Goal: Obtain resource: Obtain resource

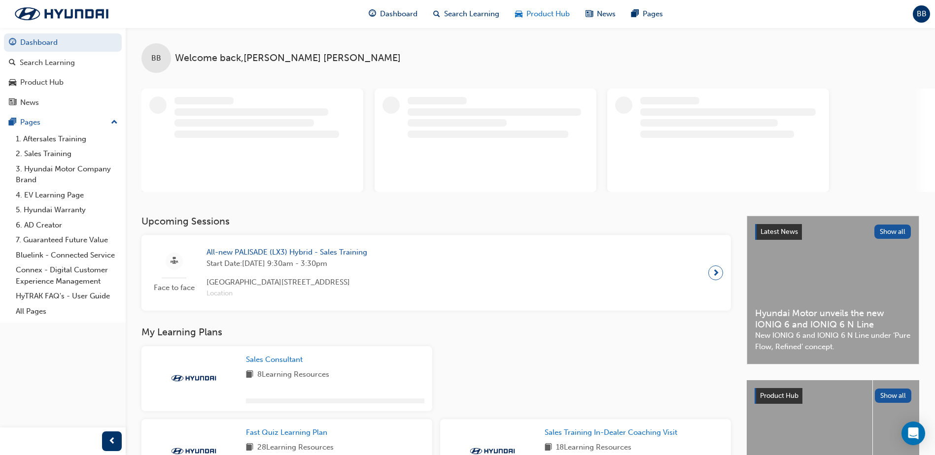
click at [557, 22] on div "Product Hub" at bounding box center [542, 14] width 70 height 20
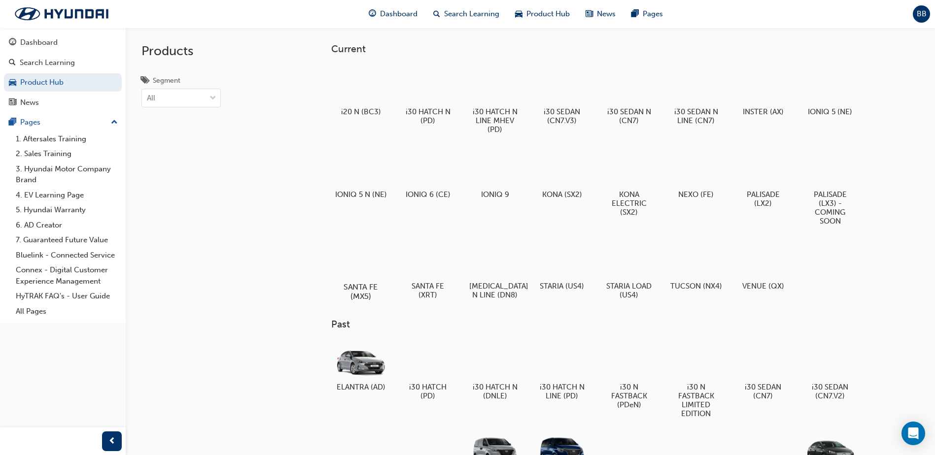
click at [379, 263] on div at bounding box center [361, 258] width 55 height 39
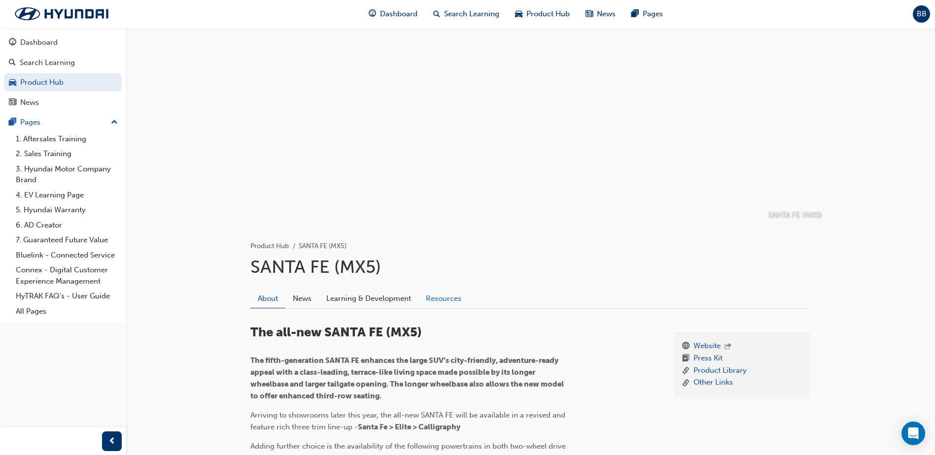
click at [453, 293] on link "Resources" at bounding box center [443, 298] width 50 height 19
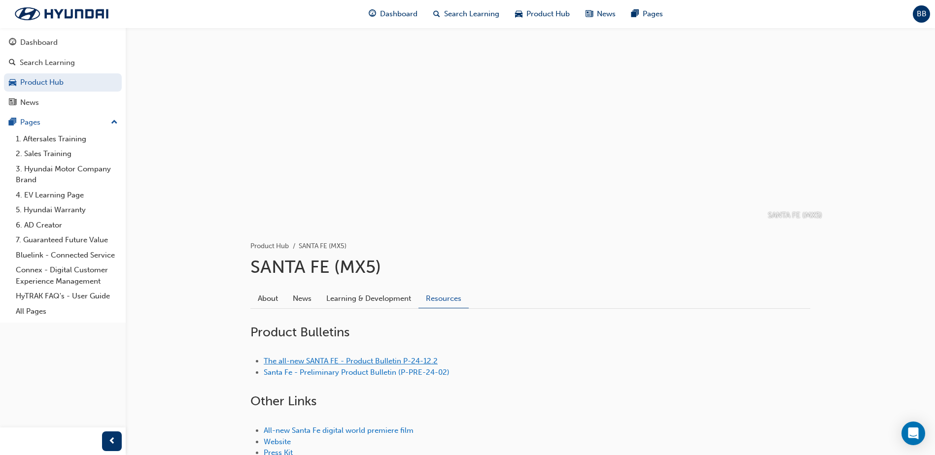
click at [371, 359] on link "The all-new SANTA FE - Product Bulletin P-24-12.2" at bounding box center [351, 361] width 174 height 9
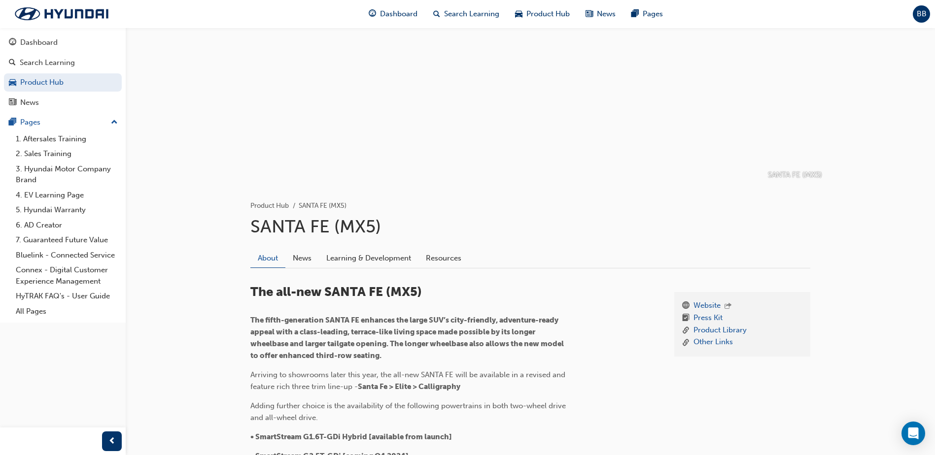
scroll to position [99, 0]
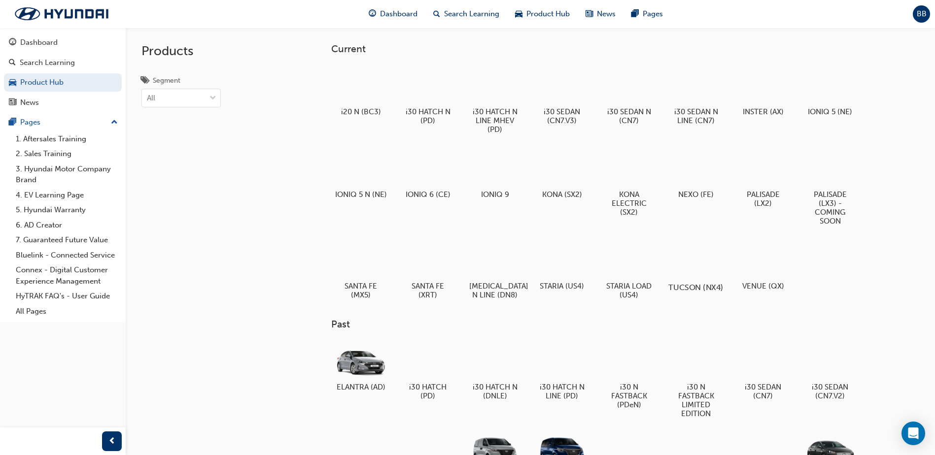
click at [713, 260] on div at bounding box center [696, 259] width 55 height 39
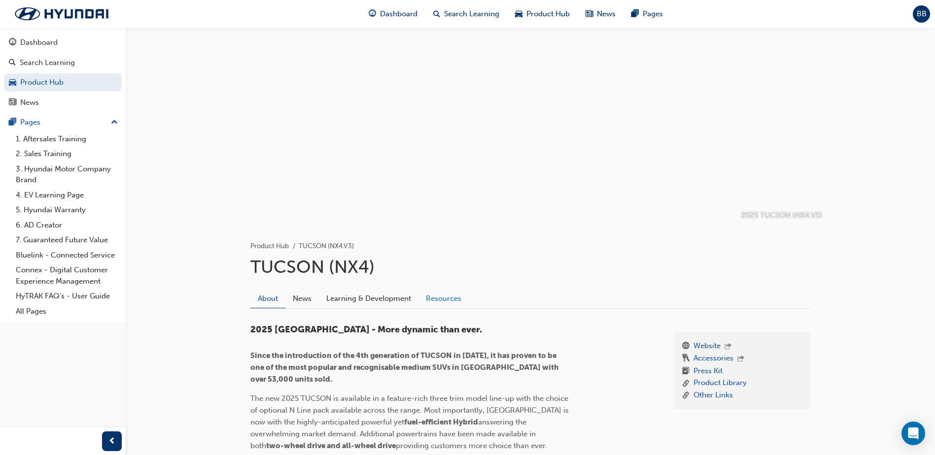
click at [446, 291] on link "Resources" at bounding box center [443, 298] width 50 height 19
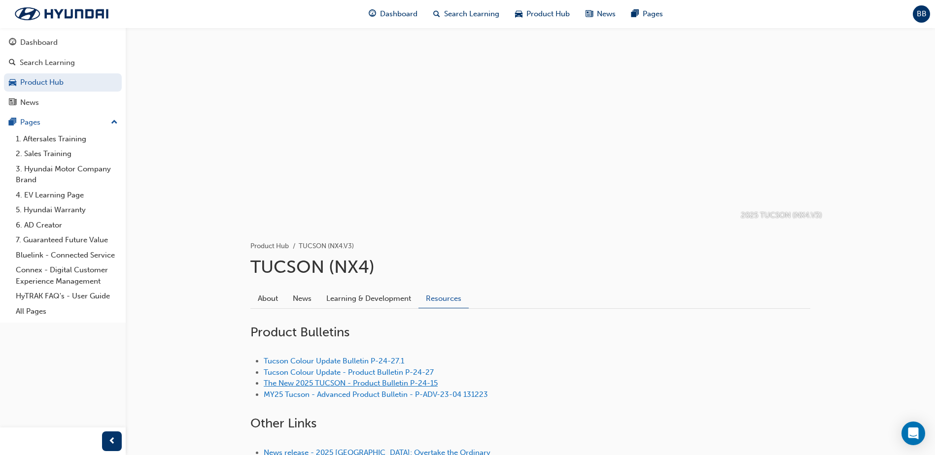
click at [350, 384] on link "The New 2025 TUCSON - Product Bulletin P-24-15" at bounding box center [351, 383] width 174 height 9
